Goal: Task Accomplishment & Management: Manage account settings

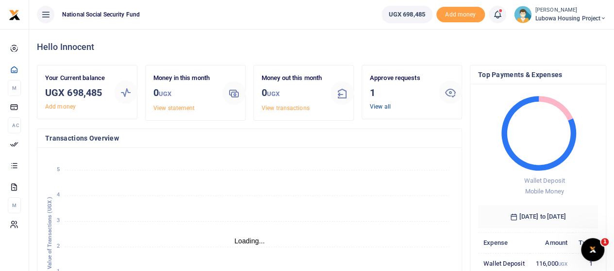
click at [377, 107] on link "View all" at bounding box center [380, 106] width 21 height 7
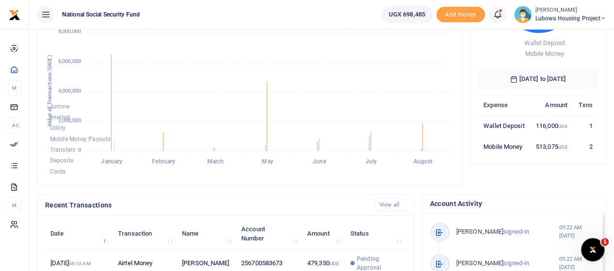
scroll to position [97, 0]
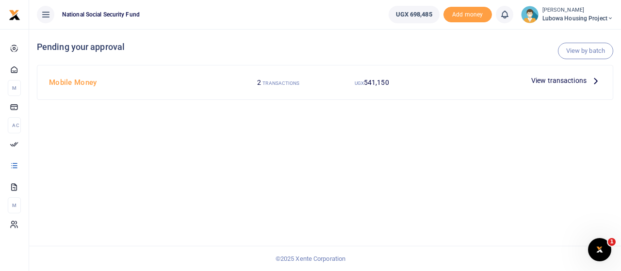
click at [583, 78] on span "View transactions" at bounding box center [558, 80] width 55 height 11
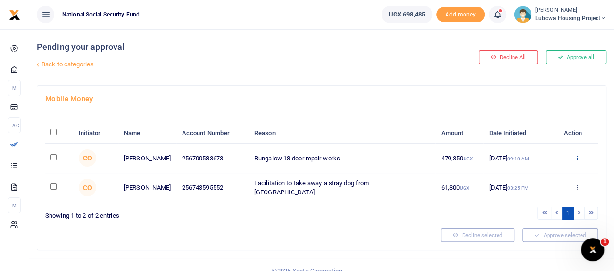
click at [578, 158] on icon at bounding box center [577, 157] width 6 height 7
click at [537, 173] on link "Approve" at bounding box center [541, 174] width 77 height 14
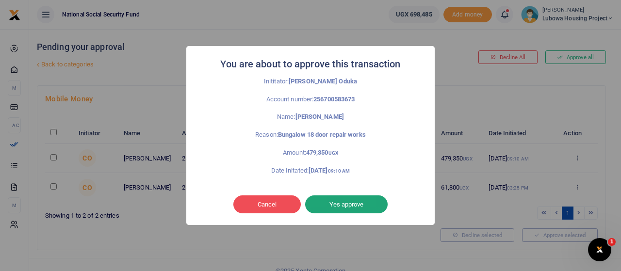
click at [347, 205] on button "Yes approve" at bounding box center [346, 205] width 82 height 18
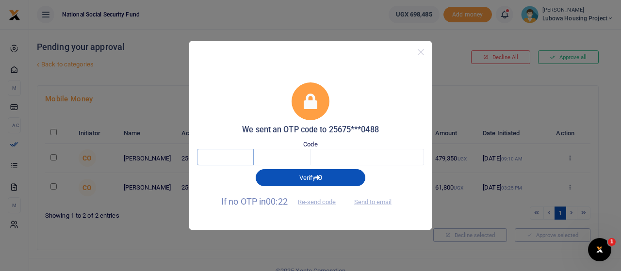
click at [234, 161] on input "text" at bounding box center [225, 157] width 57 height 16
type input "6"
type input "2"
type input "4"
type input "8"
